Goal: Task Accomplishment & Management: Manage account settings

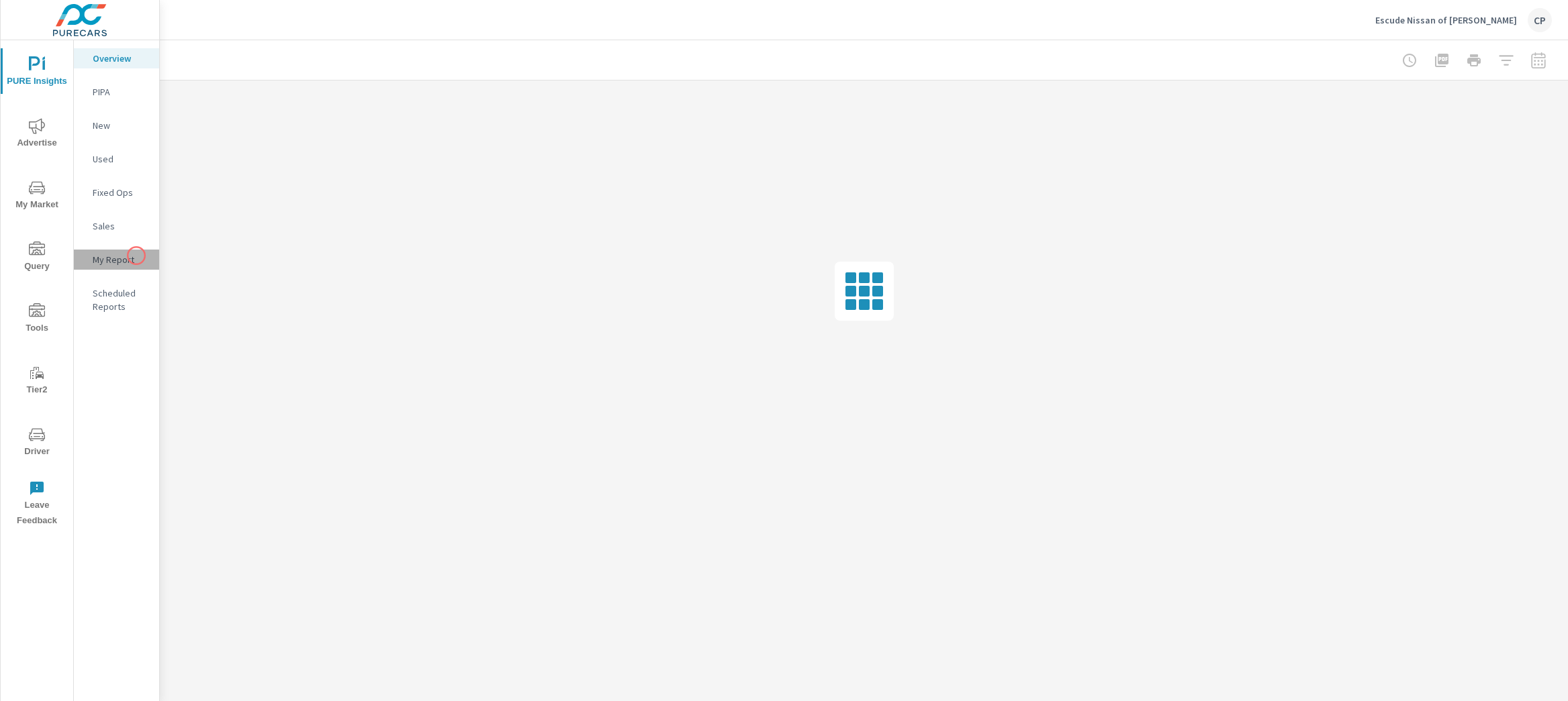
click at [136, 256] on p "My Report" at bounding box center [120, 260] width 56 height 14
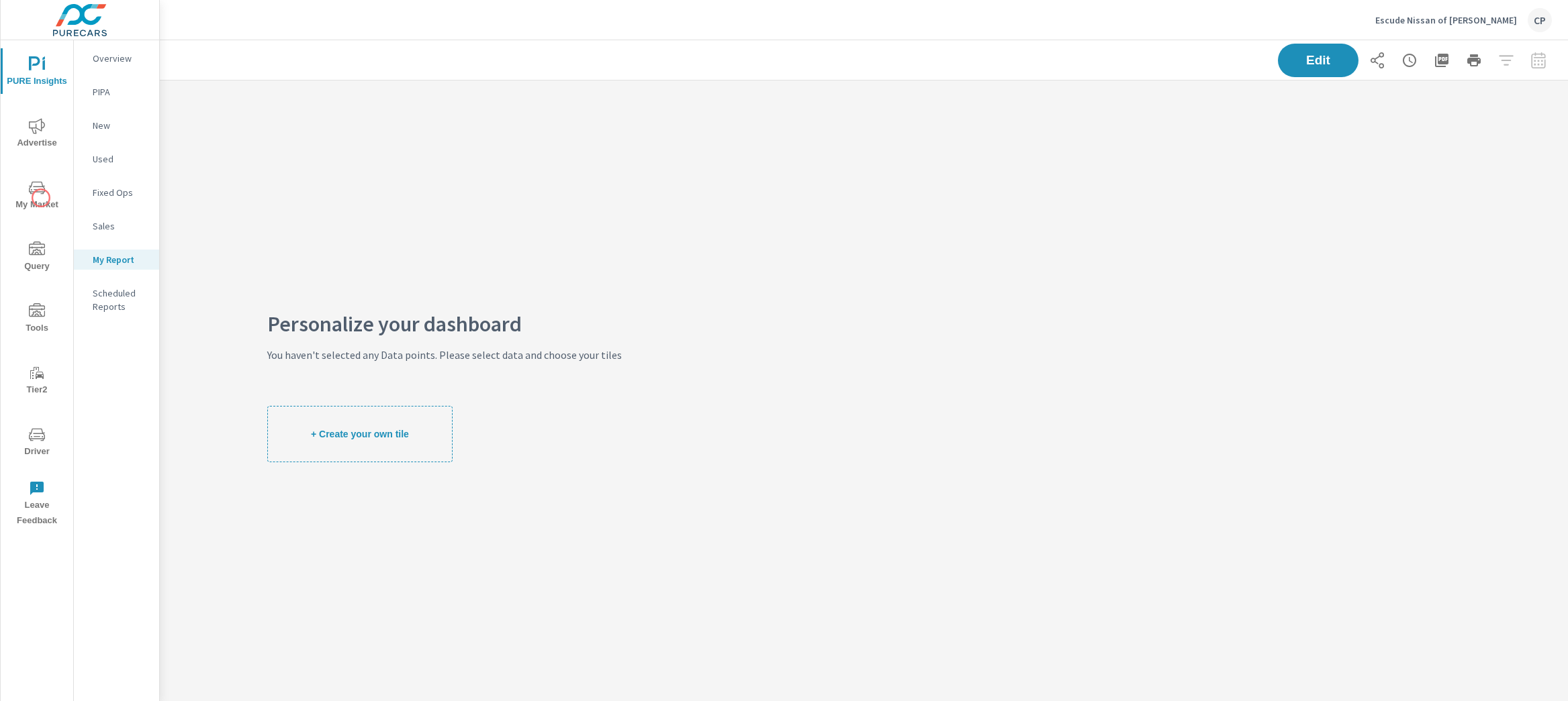
click at [40, 199] on span "My Market" at bounding box center [37, 196] width 64 height 33
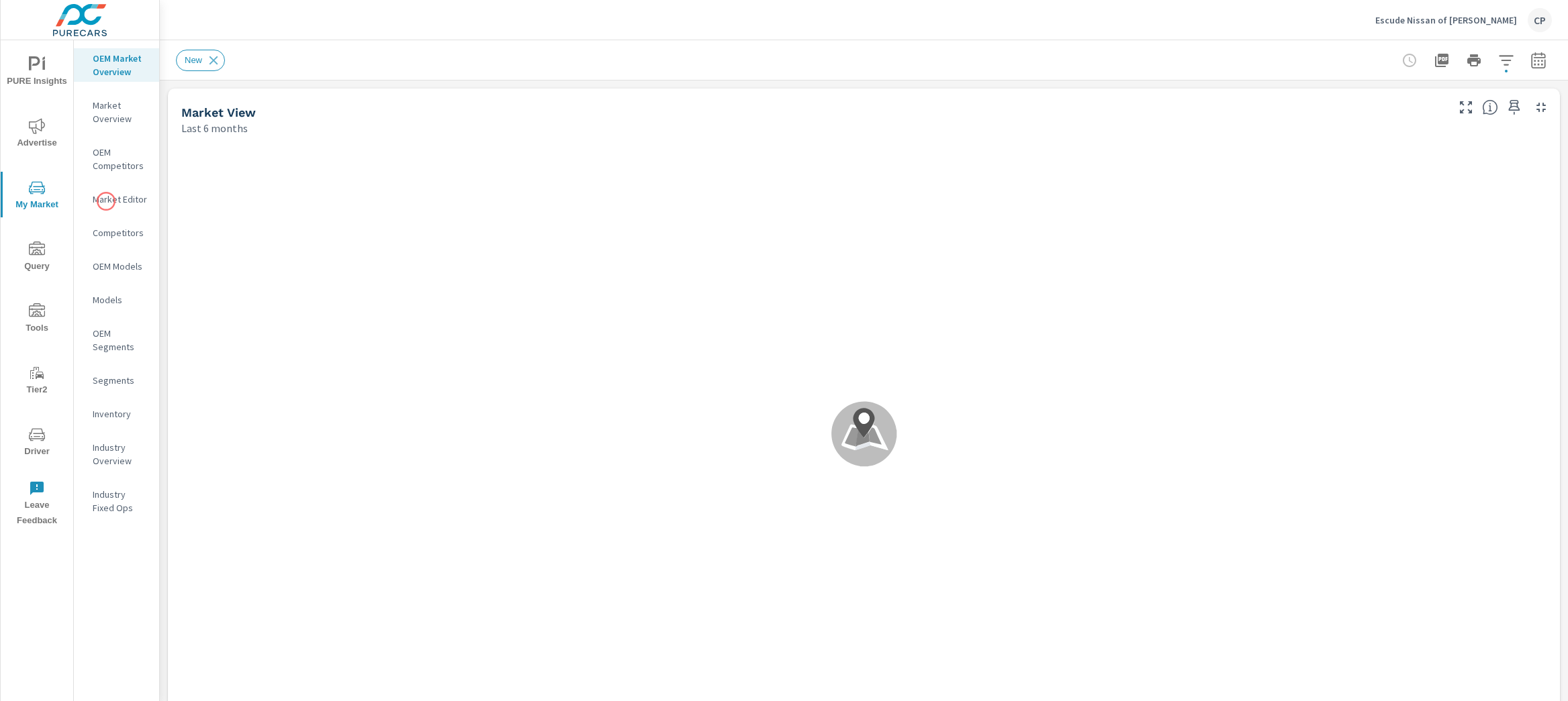
click at [105, 199] on p "Market Editor" at bounding box center [120, 199] width 56 height 14
